Goal: Information Seeking & Learning: Learn about a topic

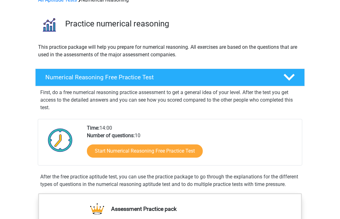
click at [175, 152] on link "Start Numerical Reasoning Free Practice Test" at bounding box center [145, 151] width 116 height 13
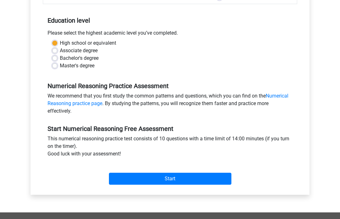
scroll to position [123, 0]
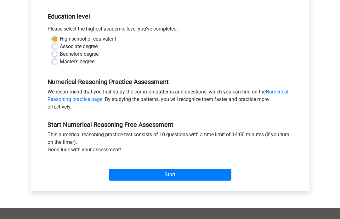
click at [200, 176] on input "Start" at bounding box center [170, 175] width 123 height 12
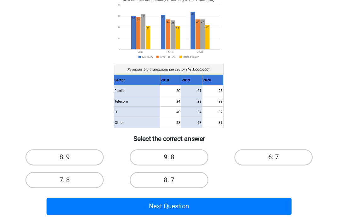
scroll to position [30, 0]
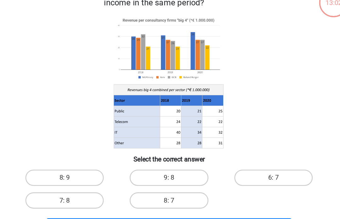
click at [140, 166] on label "8: 7" at bounding box center [170, 172] width 61 height 13
click at [170, 172] on input "8: 7" at bounding box center [172, 174] width 4 height 4
radio input "true"
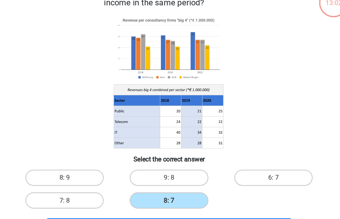
click at [187, 186] on button "Next Question" at bounding box center [170, 192] width 191 height 13
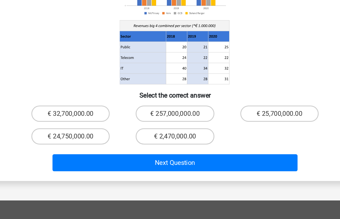
scroll to position [84, 0]
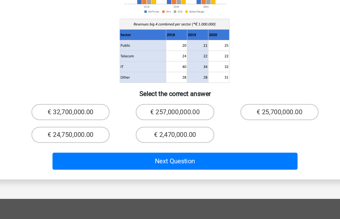
click at [59, 130] on label "€ 24,750,000.00" at bounding box center [89, 136] width 61 height 13
click at [89, 137] on input "€ 24,750,000.00" at bounding box center [91, 139] width 4 height 4
radio input "true"
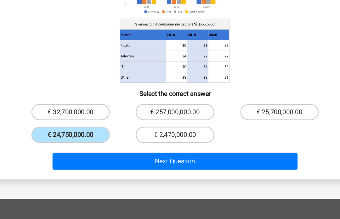
click at [208, 151] on button "Next Question" at bounding box center [170, 157] width 191 height 13
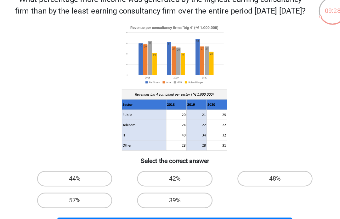
scroll to position [15, 0]
click at [59, 180] on label "57%" at bounding box center [89, 186] width 61 height 13
click at [89, 187] on input "57%" at bounding box center [91, 189] width 4 height 4
radio input "true"
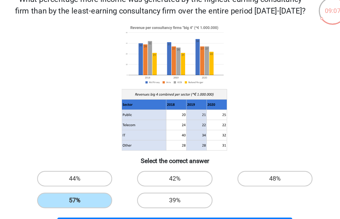
click at [59, 180] on label "57%" at bounding box center [89, 186] width 61 height 13
click at [89, 187] on input "57%" at bounding box center [91, 189] width 4 height 4
click at [192, 200] on button "Next Question" at bounding box center [170, 206] width 191 height 13
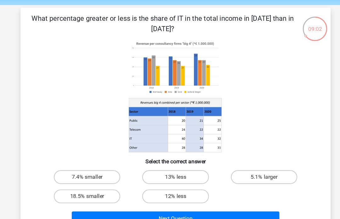
scroll to position [22, 0]
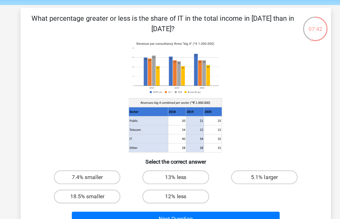
click at [61, 175] on label "18.5% smaller" at bounding box center [89, 180] width 61 height 13
click at [89, 180] on input "18.5% smaller" at bounding box center [91, 182] width 4 height 4
radio input "true"
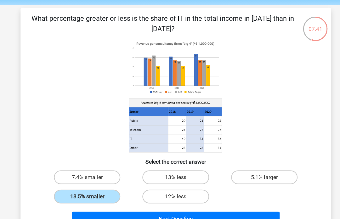
click at [238, 201] on button "Next Question" at bounding box center [170, 200] width 191 height 13
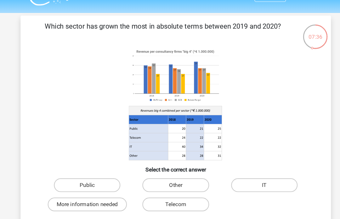
scroll to position [15, 0]
click at [63, 169] on label "Public" at bounding box center [89, 169] width 61 height 13
click at [89, 170] on input "Public" at bounding box center [91, 172] width 4 height 4
radio input "true"
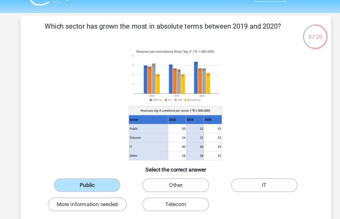
click at [237, 210] on button "Next Question" at bounding box center [170, 207] width 191 height 13
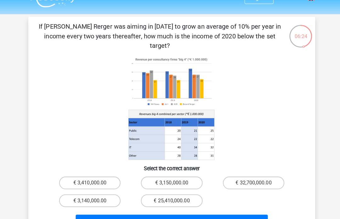
scroll to position [13, 0]
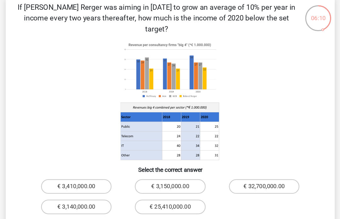
click at [162, 192] on label "€ 25,410,000.00" at bounding box center [170, 198] width 61 height 13
click at [170, 198] on input "€ 25,410,000.00" at bounding box center [172, 200] width 4 height 4
radio input "true"
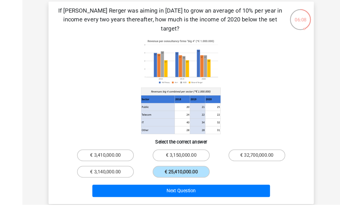
scroll to position [48, 0]
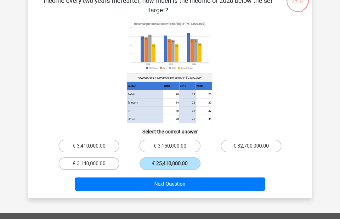
click at [244, 178] on button "Next Question" at bounding box center [170, 184] width 191 height 13
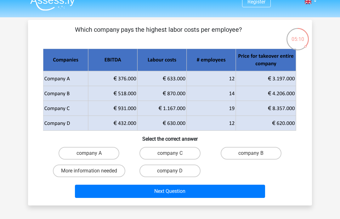
scroll to position [14, 0]
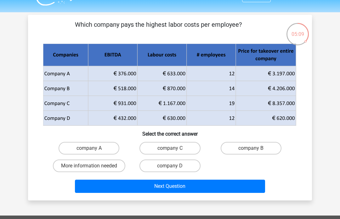
click at [188, 166] on label "company D" at bounding box center [170, 166] width 61 height 13
click at [174, 166] on input "company D" at bounding box center [172, 168] width 4 height 4
radio input "true"
click at [214, 191] on button "Next Question" at bounding box center [170, 186] width 191 height 13
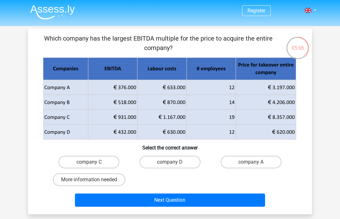
scroll to position [1, 0]
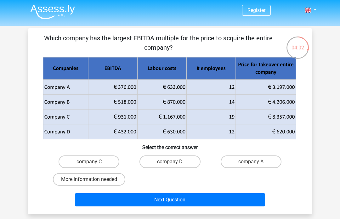
click at [239, 206] on button "Next Question" at bounding box center [170, 199] width 191 height 13
click at [76, 165] on label "company C" at bounding box center [89, 162] width 61 height 13
click at [89, 165] on input "company C" at bounding box center [91, 164] width 4 height 4
radio input "true"
click at [197, 202] on button "Next Question" at bounding box center [170, 199] width 191 height 13
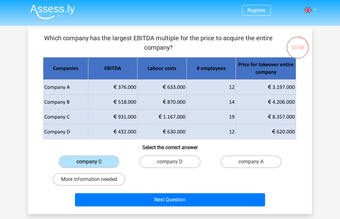
click at [69, 165] on label "company C" at bounding box center [89, 162] width 61 height 13
click at [89, 165] on input "company C" at bounding box center [91, 164] width 4 height 4
click at [226, 201] on button "Next Question" at bounding box center [170, 199] width 191 height 13
click at [216, 200] on button "Next Question" at bounding box center [170, 199] width 191 height 13
click at [16, 140] on div "Register Nederlands English" at bounding box center [170, 197] width 340 height 396
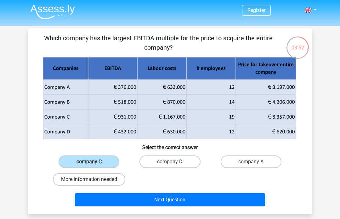
click at [320, 95] on div "Register Nederlands English" at bounding box center [170, 197] width 340 height 396
click at [95, 166] on label "company C" at bounding box center [89, 162] width 61 height 13
click at [93, 166] on input "company C" at bounding box center [91, 164] width 4 height 4
click at [174, 200] on button "Next Question" at bounding box center [170, 199] width 191 height 13
click at [119, 152] on div "Which company has the largest EBITDA multiple for the price to acquire the enti…" at bounding box center [170, 121] width 279 height 176
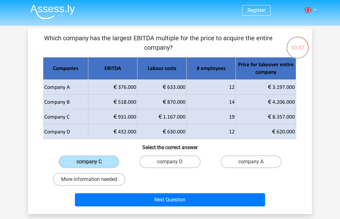
click at [171, 172] on div "company C company D company A More information needed" at bounding box center [170, 170] width 243 height 35
click at [172, 165] on input "company D" at bounding box center [172, 164] width 4 height 4
radio input "true"
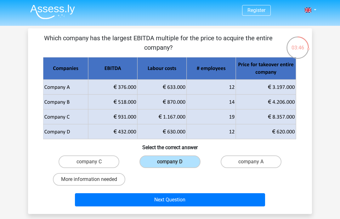
click at [104, 165] on label "company C" at bounding box center [89, 162] width 61 height 13
click at [93, 165] on input "company C" at bounding box center [91, 164] width 4 height 4
radio input "true"
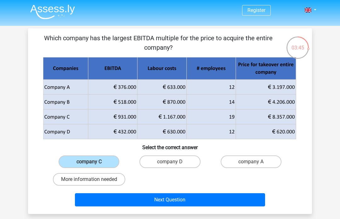
click at [163, 204] on button "Next Question" at bounding box center [170, 199] width 191 height 13
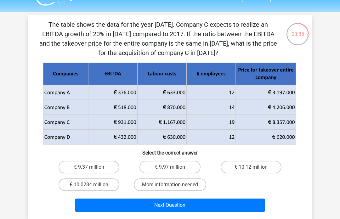
scroll to position [14, 0]
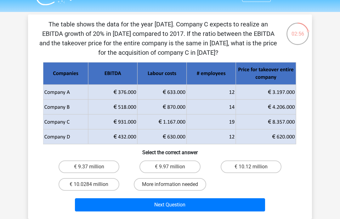
click at [190, 190] on label "More information needed" at bounding box center [170, 184] width 72 height 13
click at [174, 189] on input "More information needed" at bounding box center [172, 187] width 4 height 4
radio input "true"
click at [201, 212] on button "Next Question" at bounding box center [170, 205] width 191 height 13
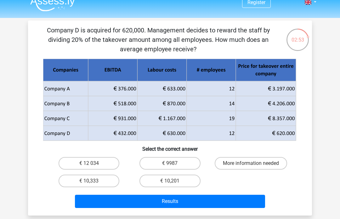
scroll to position [0, 0]
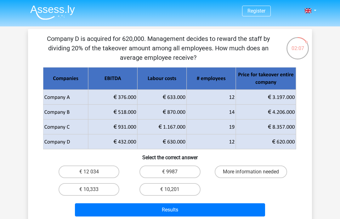
click at [71, 188] on label "€ 10,333" at bounding box center [89, 189] width 61 height 13
click at [89, 190] on input "€ 10,333" at bounding box center [91, 192] width 4 height 4
radio input "true"
click at [75, 188] on label "€ 10,333" at bounding box center [89, 189] width 61 height 13
click at [89, 190] on input "€ 10,333" at bounding box center [91, 192] width 4 height 4
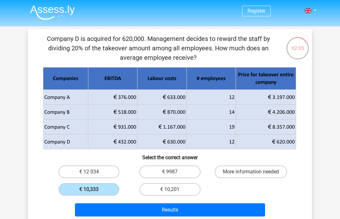
click at [228, 213] on button "Results" at bounding box center [170, 210] width 191 height 13
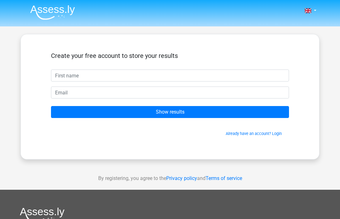
click at [257, 72] on input "text" at bounding box center [170, 76] width 238 height 12
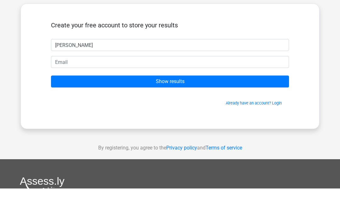
type input "[PERSON_NAME]"
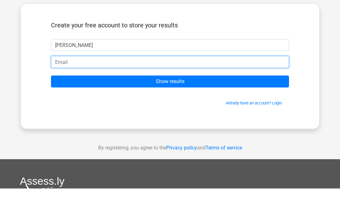
click at [263, 87] on input "email" at bounding box center [170, 93] width 238 height 12
type input "[EMAIL_ADDRESS][DOMAIN_NAME]"
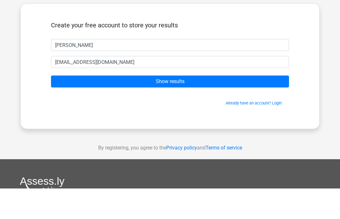
click at [24, 63] on div "Create your free account to store your results [PERSON_NAME] [EMAIL_ADDRESS][DO…" at bounding box center [169, 97] width 299 height 126
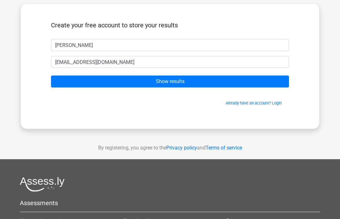
click at [266, 82] on input "Show results" at bounding box center [170, 82] width 238 height 12
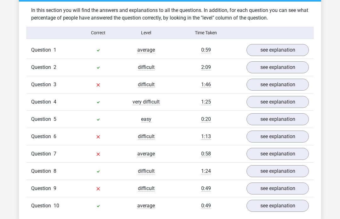
scroll to position [482, 0]
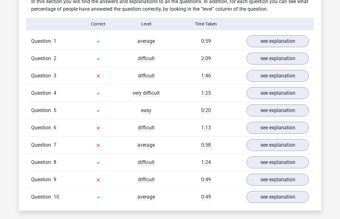
click at [284, 75] on link "see explanation" at bounding box center [278, 76] width 62 height 12
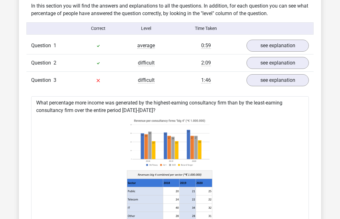
scroll to position [471, 0]
